Goal: Book appointment/travel/reservation

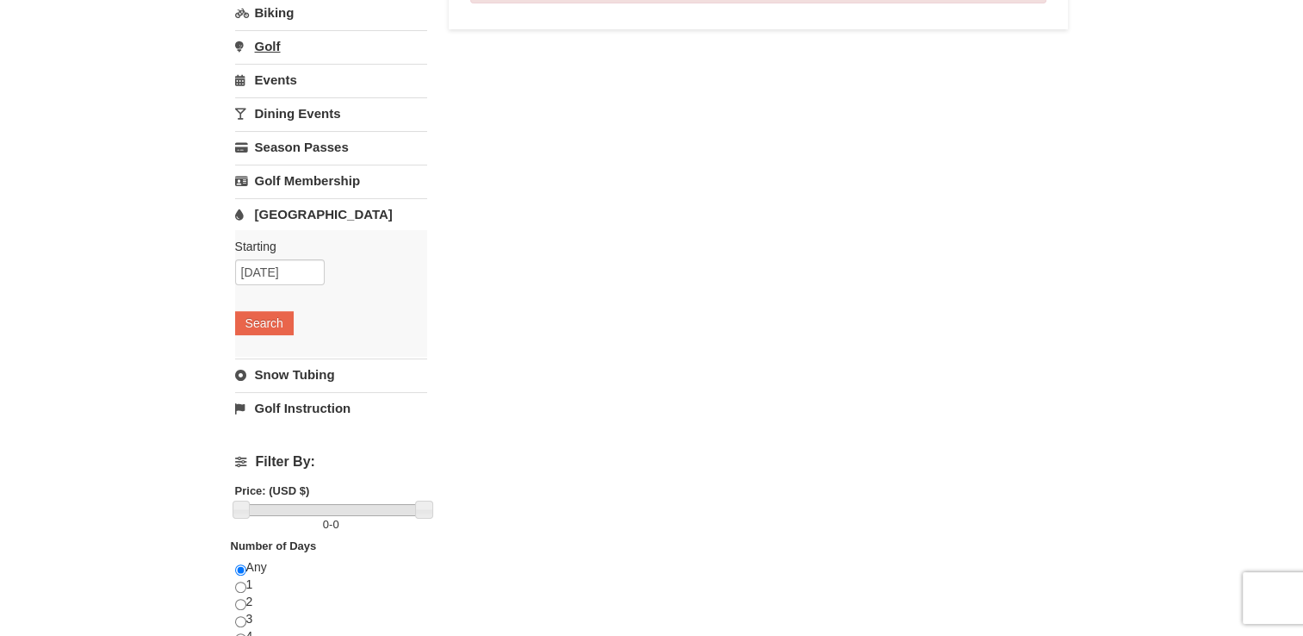
scroll to position [258, 0]
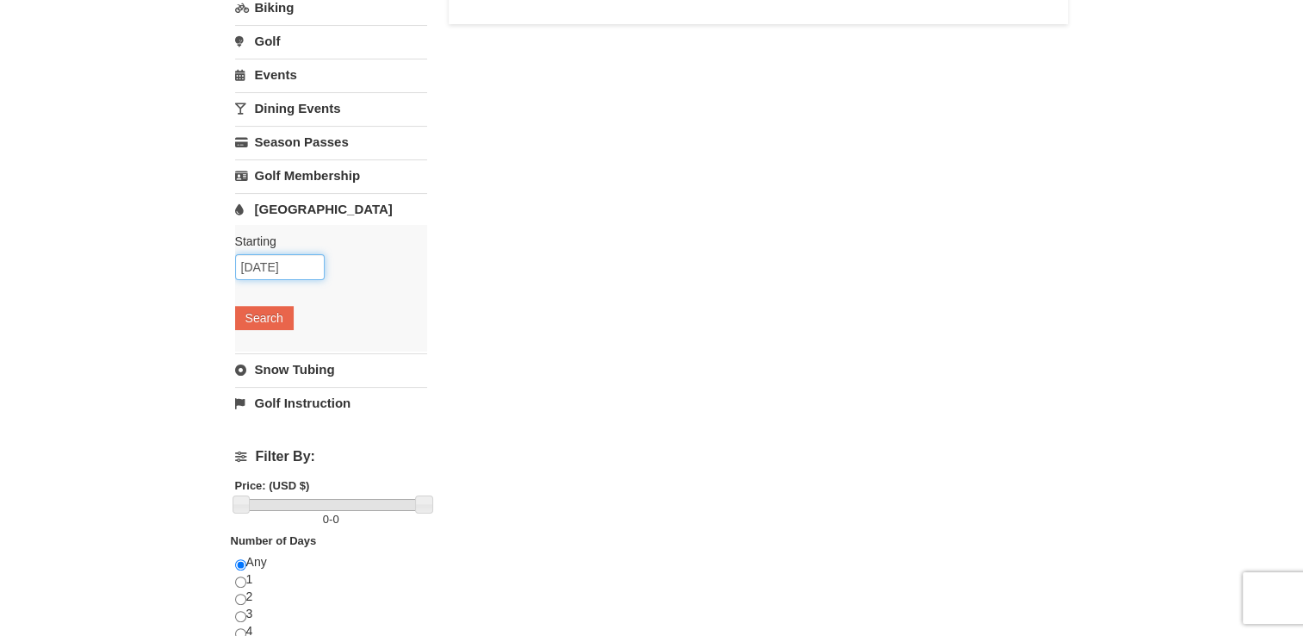
click at [247, 262] on input "10/10/2025" at bounding box center [280, 267] width 90 height 26
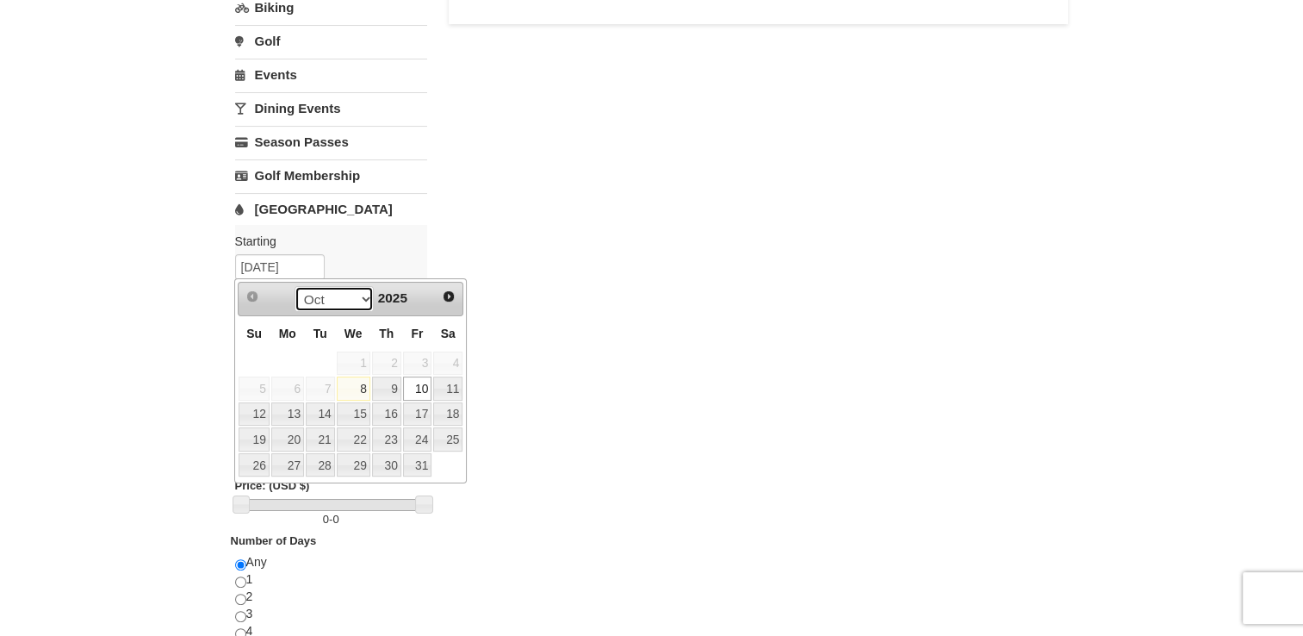
click at [358, 305] on select "Oct Nov Dec" at bounding box center [335, 299] width 80 height 26
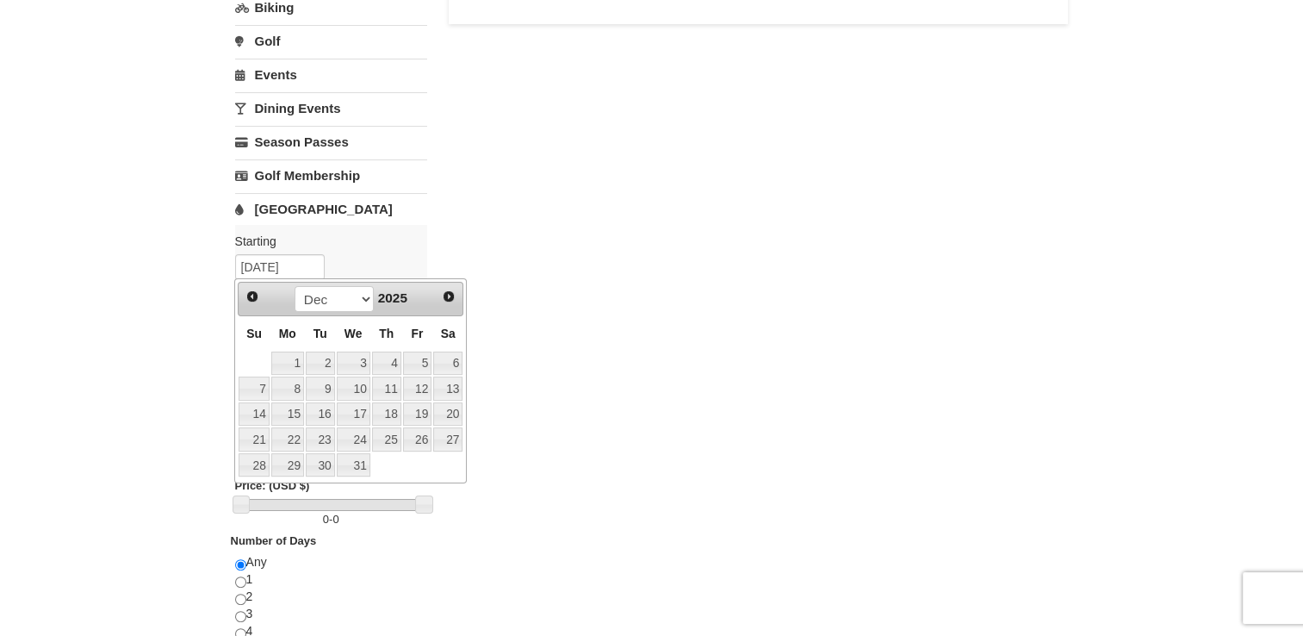
click at [396, 243] on label "Starting Please format dates MM/DD/YYYY Please format dates MM/DD/YYYY" at bounding box center [324, 241] width 179 height 17
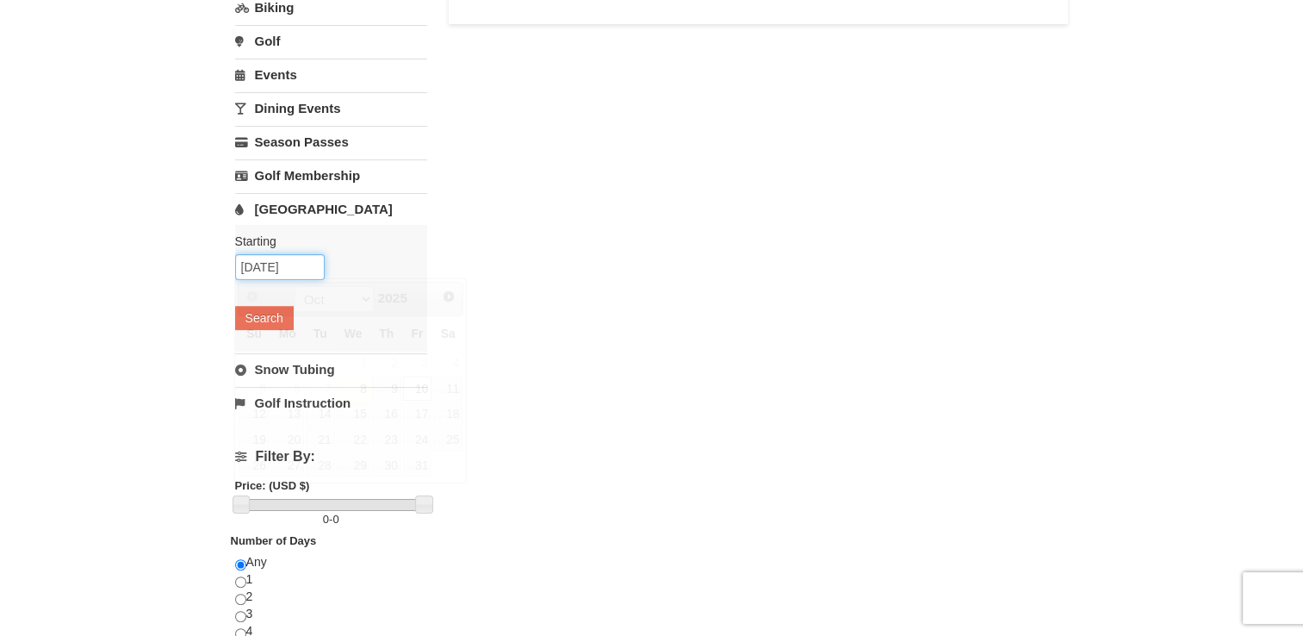
click at [310, 267] on input "10/10/2025" at bounding box center [280, 267] width 90 height 26
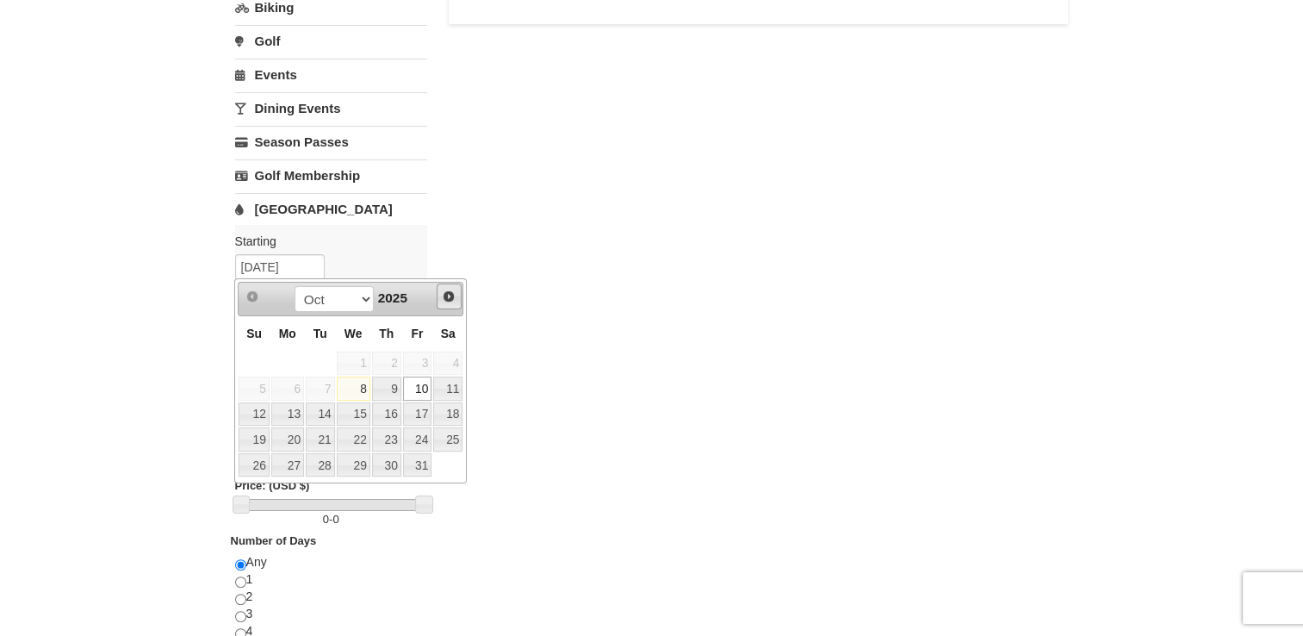
click at [448, 301] on span "Next" at bounding box center [449, 296] width 14 height 14
click at [425, 438] on link "23" at bounding box center [417, 439] width 29 height 24
type input "[DATE]"
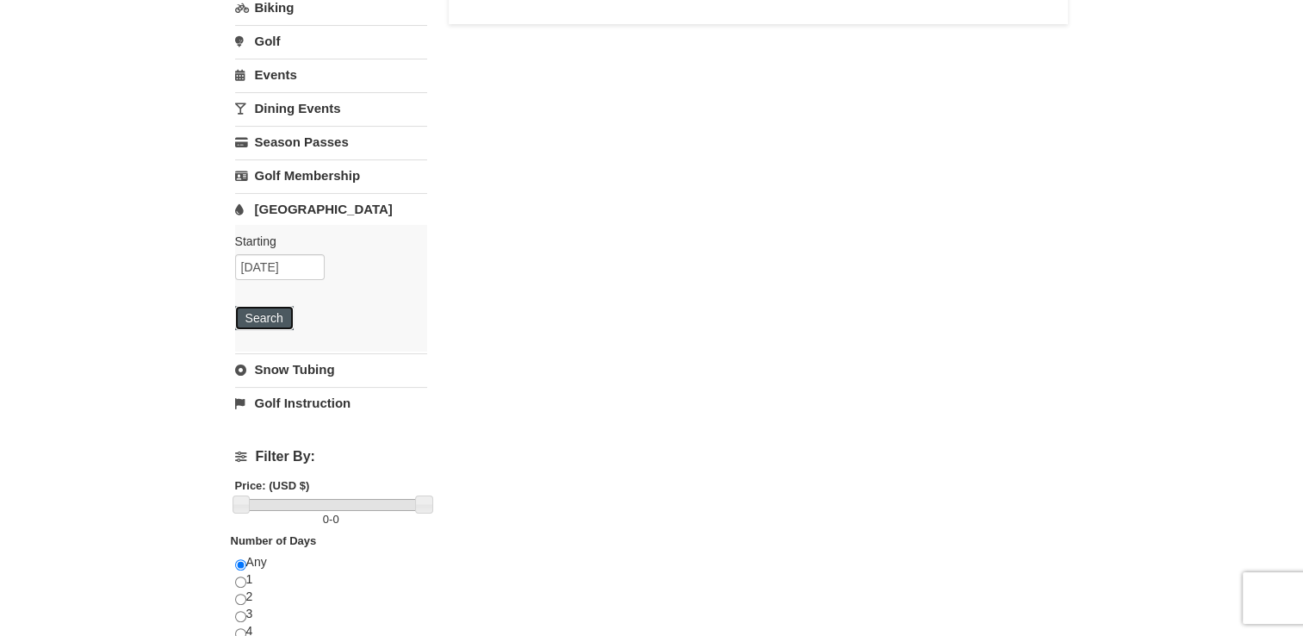
click at [280, 327] on button "Search" at bounding box center [264, 318] width 59 height 24
